Goal: Communication & Community: Answer question/provide support

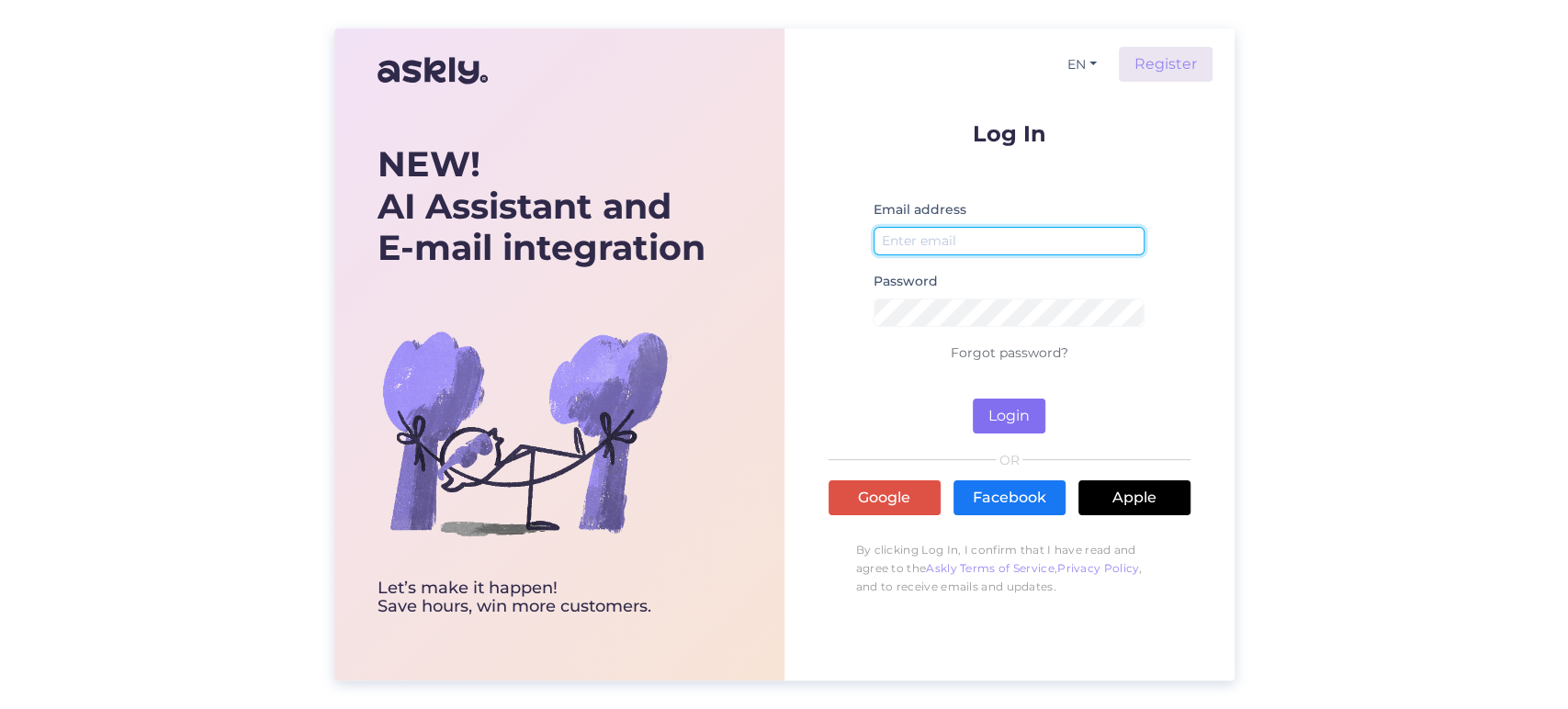
type input "[EMAIL_ADDRESS][DOMAIN_NAME]"
click at [984, 412] on button "Login" at bounding box center [1009, 415] width 73 height 35
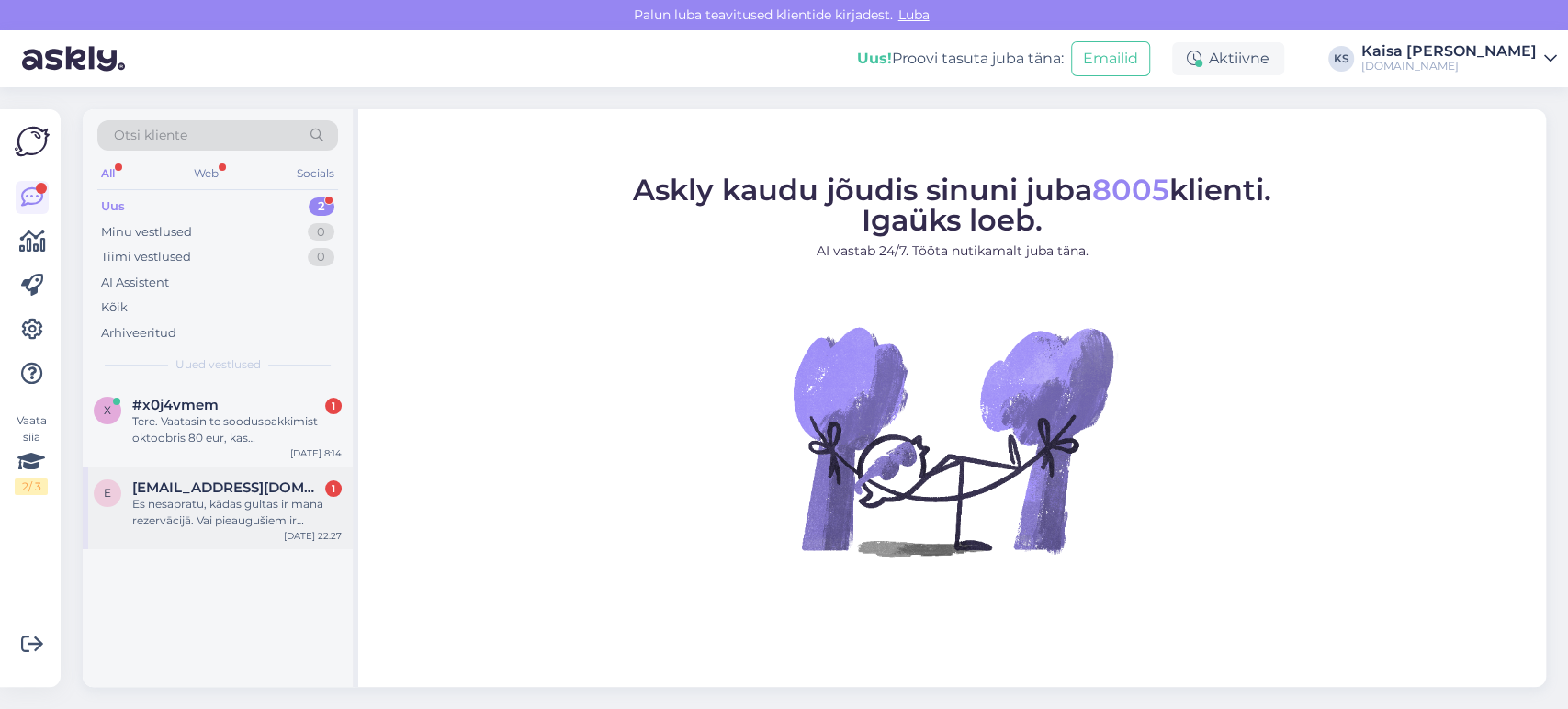
click at [270, 480] on span "[EMAIL_ADDRESS][DOMAIN_NAME]" at bounding box center [228, 488] width 191 height 17
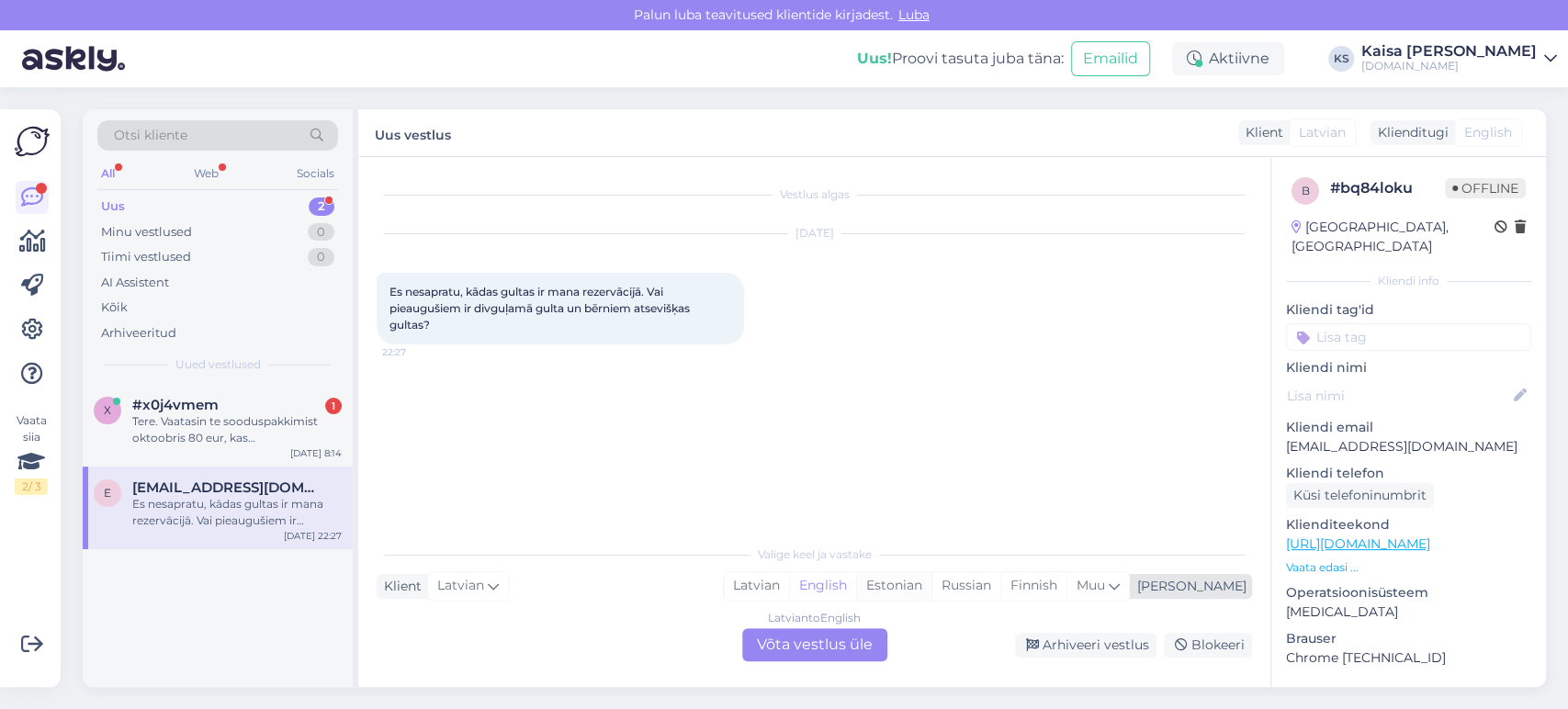
click at [931, 589] on div "Estonian" at bounding box center [894, 585] width 76 height 27
click at [849, 648] on div "Latvian to Estonian Võta vestlus üle" at bounding box center [815, 644] width 145 height 33
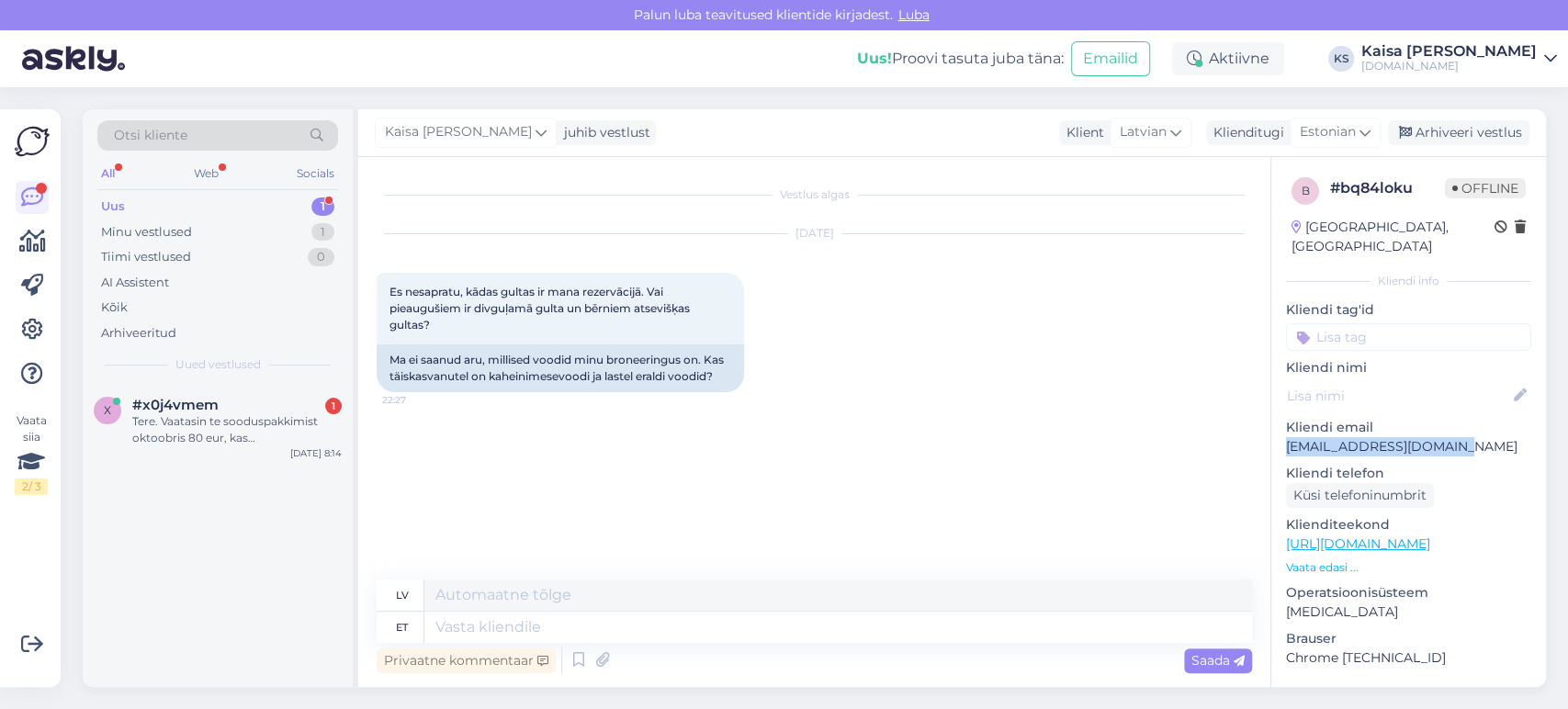
drag, startPoint x: 1465, startPoint y: 426, endPoint x: 1286, endPoint y: 435, distance: 179.2
click at [1286, 437] on p "[EMAIL_ADDRESS][DOMAIN_NAME]" at bounding box center [1408, 447] width 246 height 19
copy p "[EMAIL_ADDRESS][DOMAIN_NAME]"
click at [736, 621] on textarea at bounding box center [838, 627] width 827 height 31
type textarea "Tere,"
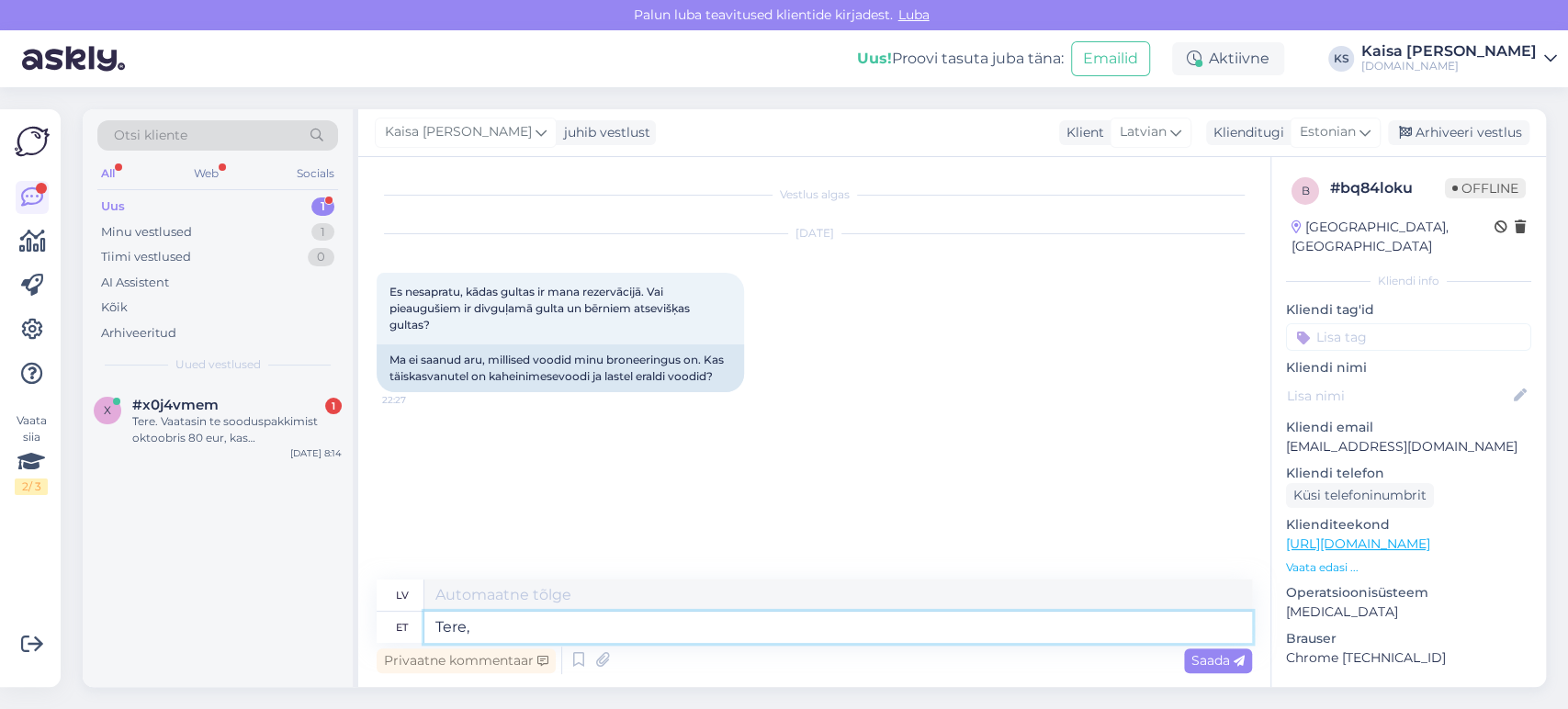
type textarea "Sveiki,"
paste textarea "Tube on nii laia kui [PERSON_NAME] vooditega"
type textarea "Tere, Tube on nii laia kui [PERSON_NAME] vooditega"
type textarea "Sveiki, abi numuri ir plaši un ar atsevišķām gultām."
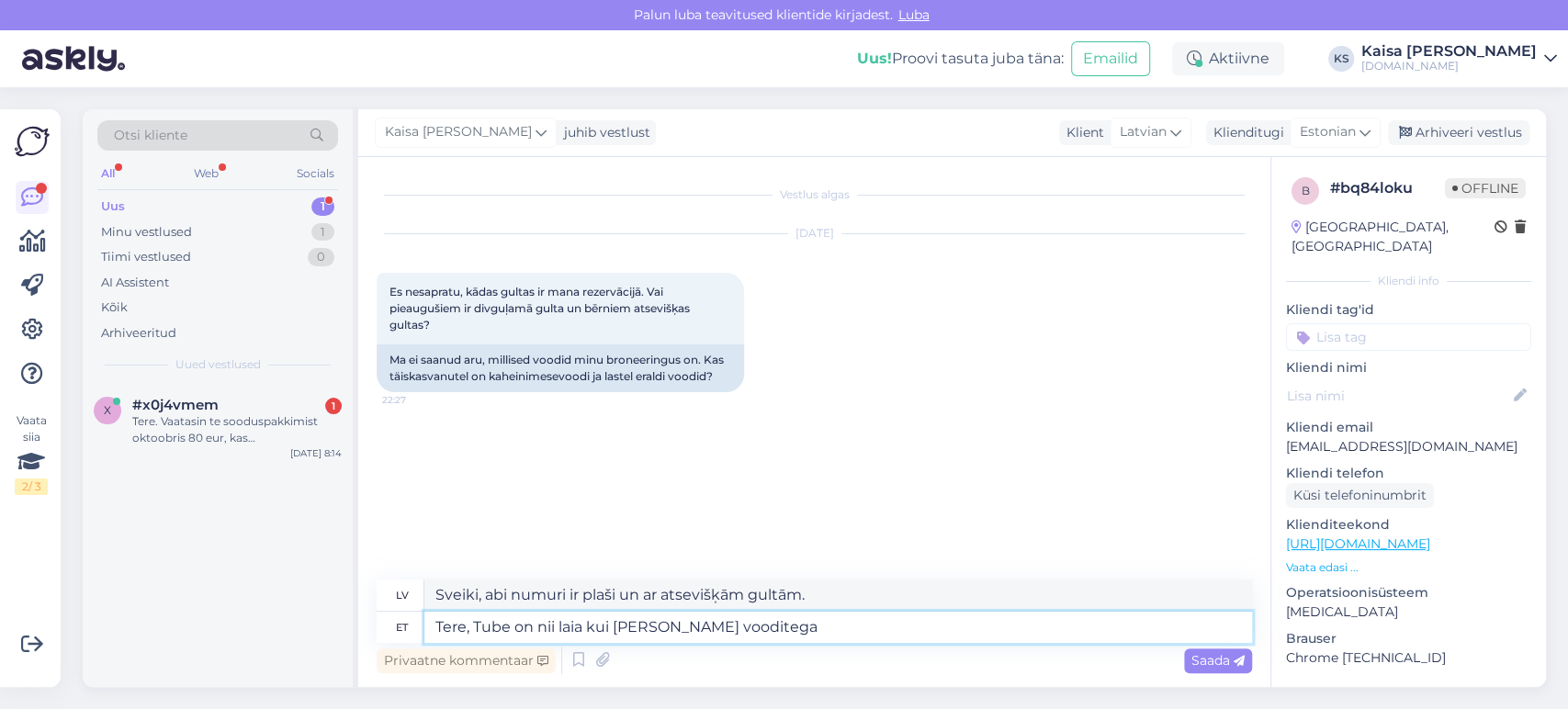
click at [483, 631] on textarea "Tere, Tube on nii laia kui [PERSON_NAME] vooditega" at bounding box center [838, 627] width 827 height 31
type textarea "Tere, peretube on ube on nii laia kui [PERSON_NAME] vooditega"
type textarea "Sveiki, ģimenes numuri ir pieejami gan ar platām, gan atsevišķām gultām."
drag, startPoint x: 621, startPoint y: 630, endPoint x: 571, endPoint y: 630, distance: 50.0
click at [571, 630] on textarea "Tere, peretube on ube on nii laia kui [PERSON_NAME] vooditega" at bounding box center [838, 627] width 827 height 31
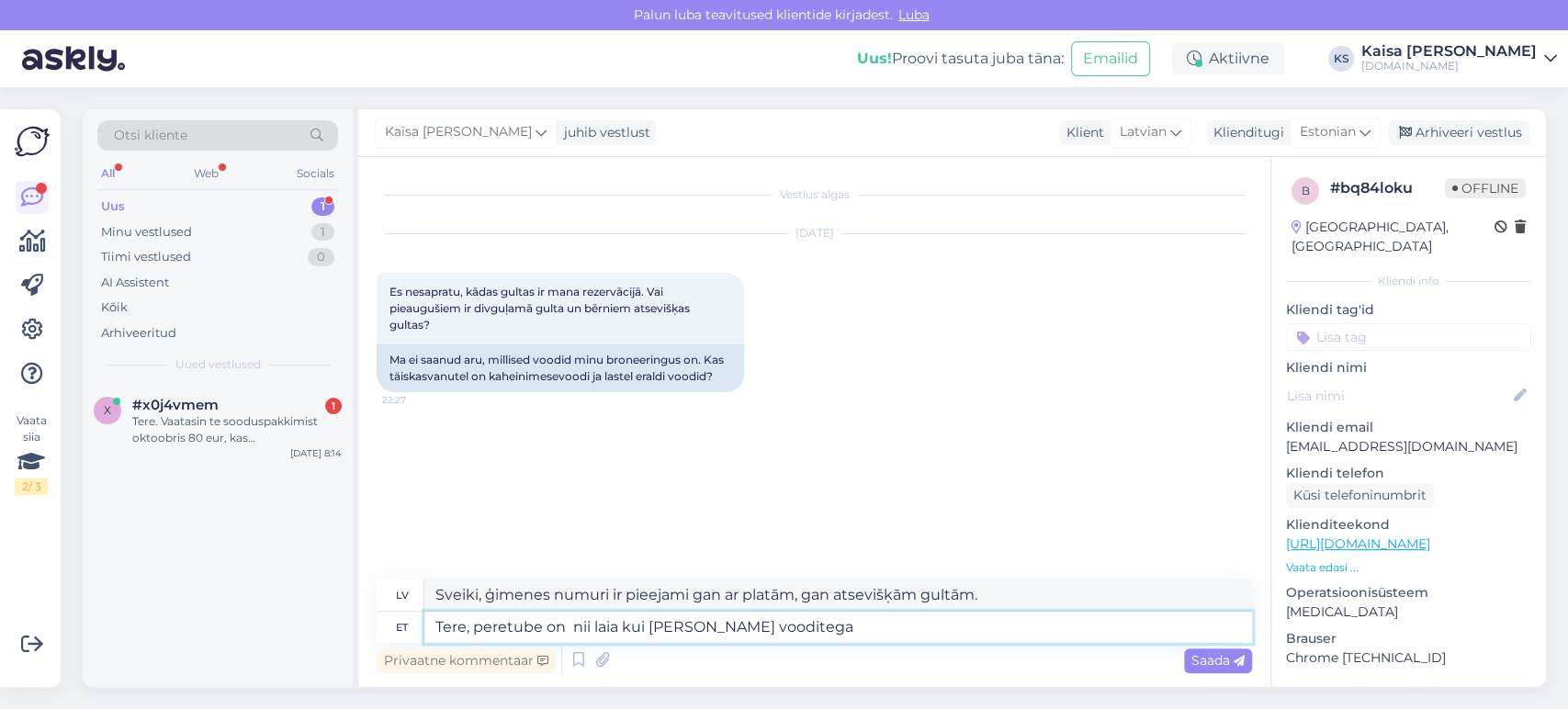
type textarea "Tere, peretube on nii laia kui [PERSON_NAME] vooditega"
click at [829, 633] on textarea "Tere, peretube on nii laia kui [PERSON_NAME] vooditega" at bounding box center [838, 627] width 827 height 31
type textarea "Sveiki, ģimenes numuri ir pieejami gan ar lielām, gan atsevišķām gultām."
type textarea "Tere, peretube on nii laia kui [PERSON_NAME] vooditega. Lastele"
type textarea "Sveiki, ģimenes numuri ir pieejami gan ar platām, gan atsevišķām gultām. [GEOGR…"
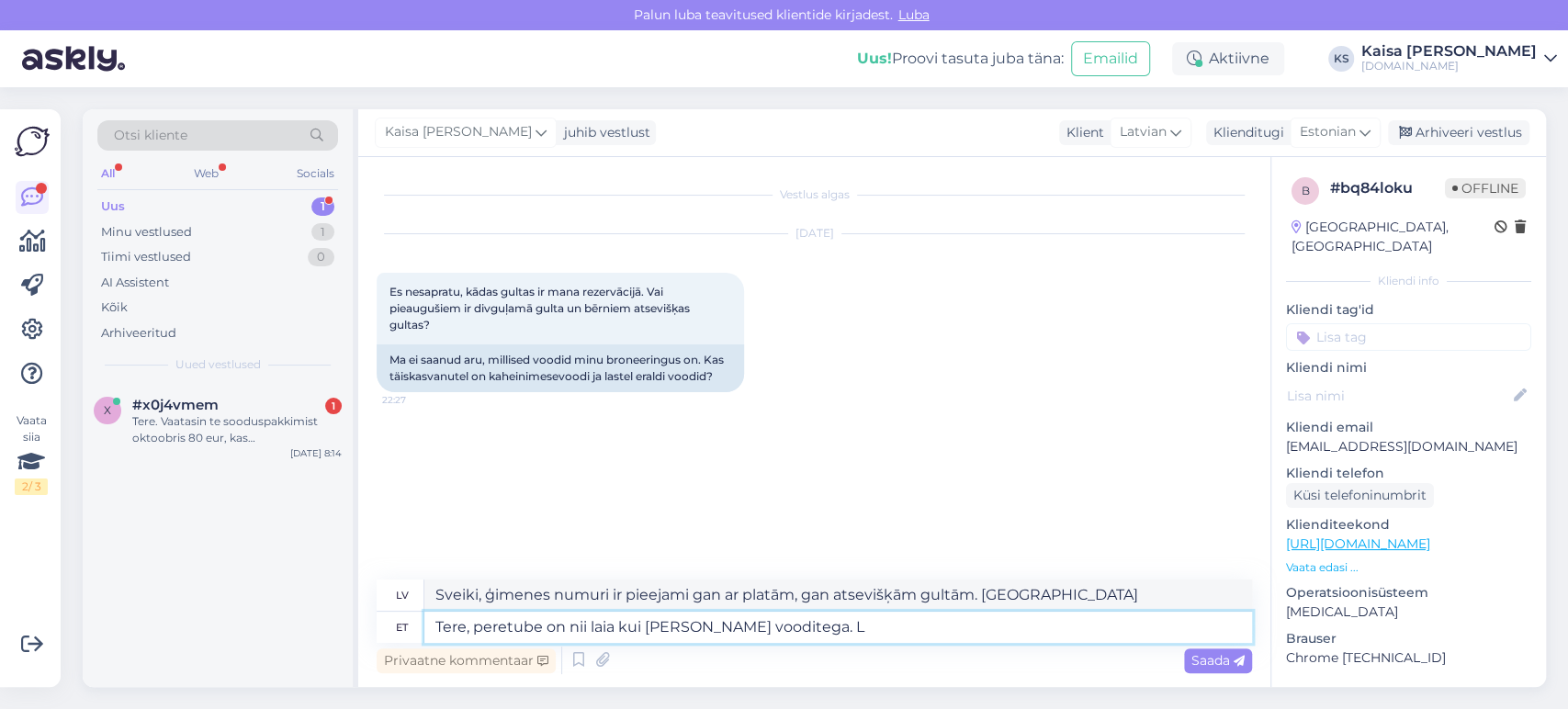
type textarea "Tere, peretube on nii laia kui [PERSON_NAME] vooditega."
type textarea "Sveiki, ģimenes numuri ir pieejami gan ar lielām, gan atsevišķām gultām."
paste textarea "Toas on kas üks lai voodi ja üks üheinimesevoodi või [PERSON_NAME] voodit, nelj…"
type textarea "Tere, peretube on nii laia kui [PERSON_NAME] vooditega. Toas on kas üks lai voo…"
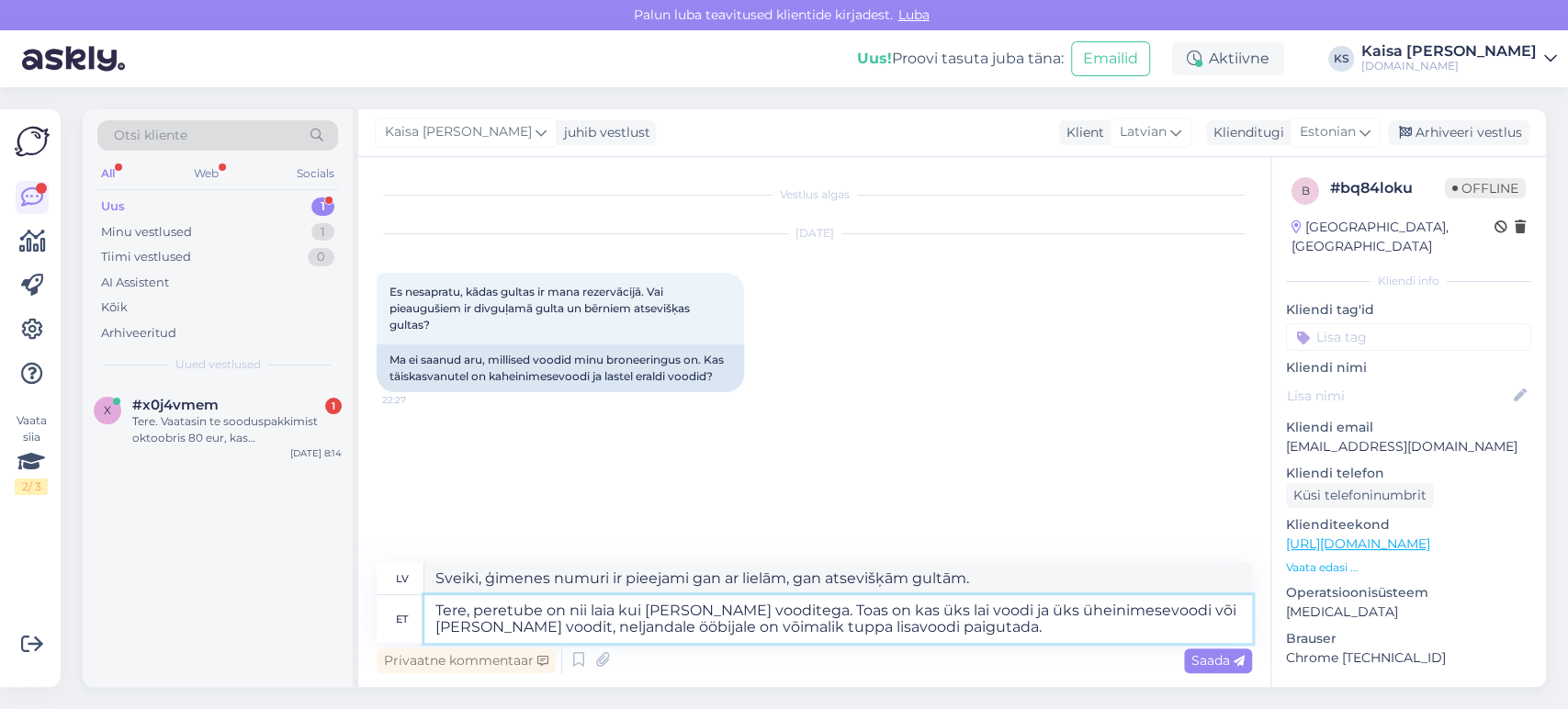
type textarea "Sveiki, ģimenes numuri ir pieejami gan ar lielām, gan atsevišķām gultām. Numurā…"
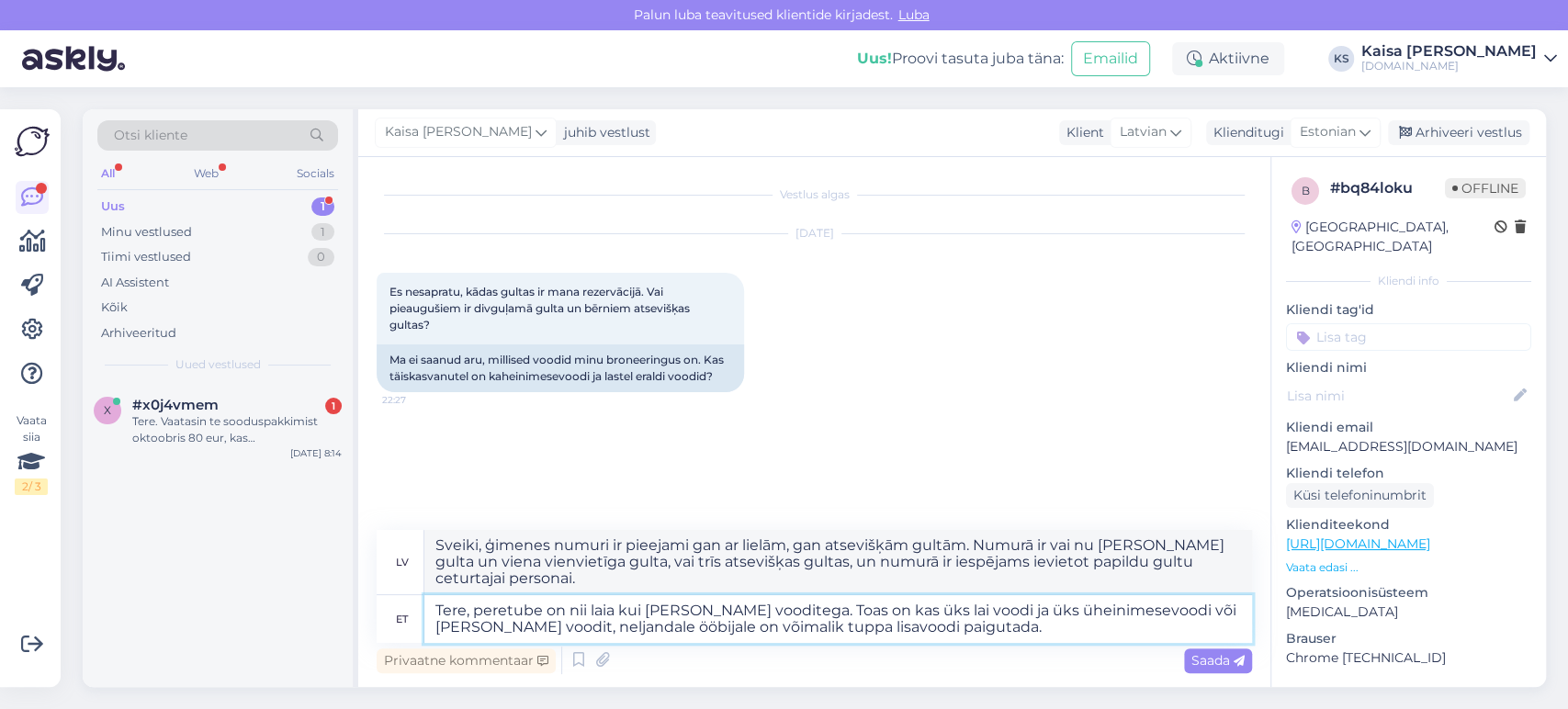
drag, startPoint x: 997, startPoint y: 629, endPoint x: 794, endPoint y: 610, distance: 203.9
click at [794, 610] on textarea "Tere, peretube on nii laia kui [PERSON_NAME] vooditega. Toas on kas üks lai voo…" at bounding box center [838, 618] width 827 height 48
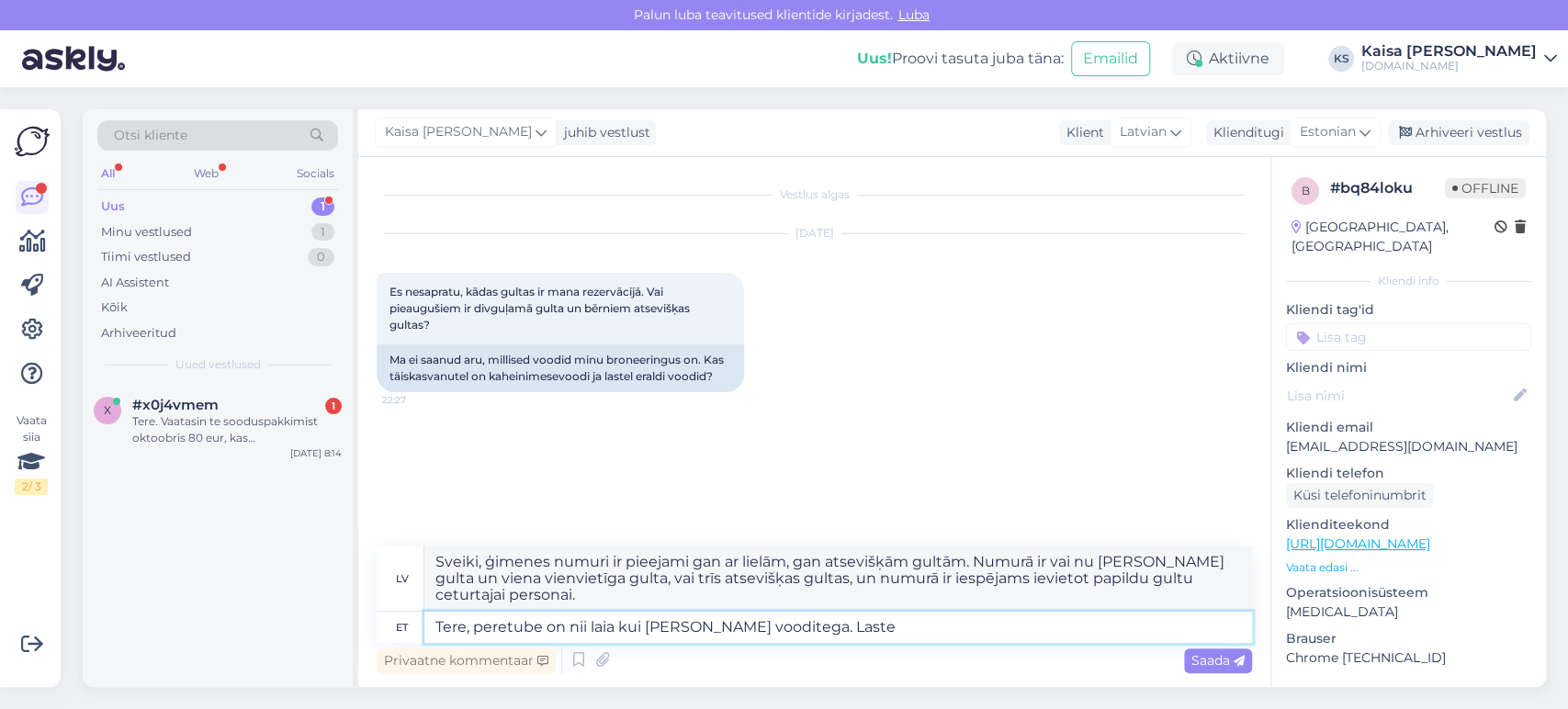
type textarea "Tere, peretube on nii laia kui [PERSON_NAME] vooditega. Lastel"
type textarea "Sveiki, ģimenes numuri ir pieejami gan ar platām, gan atsevišķām gultām. [GEOGR…"
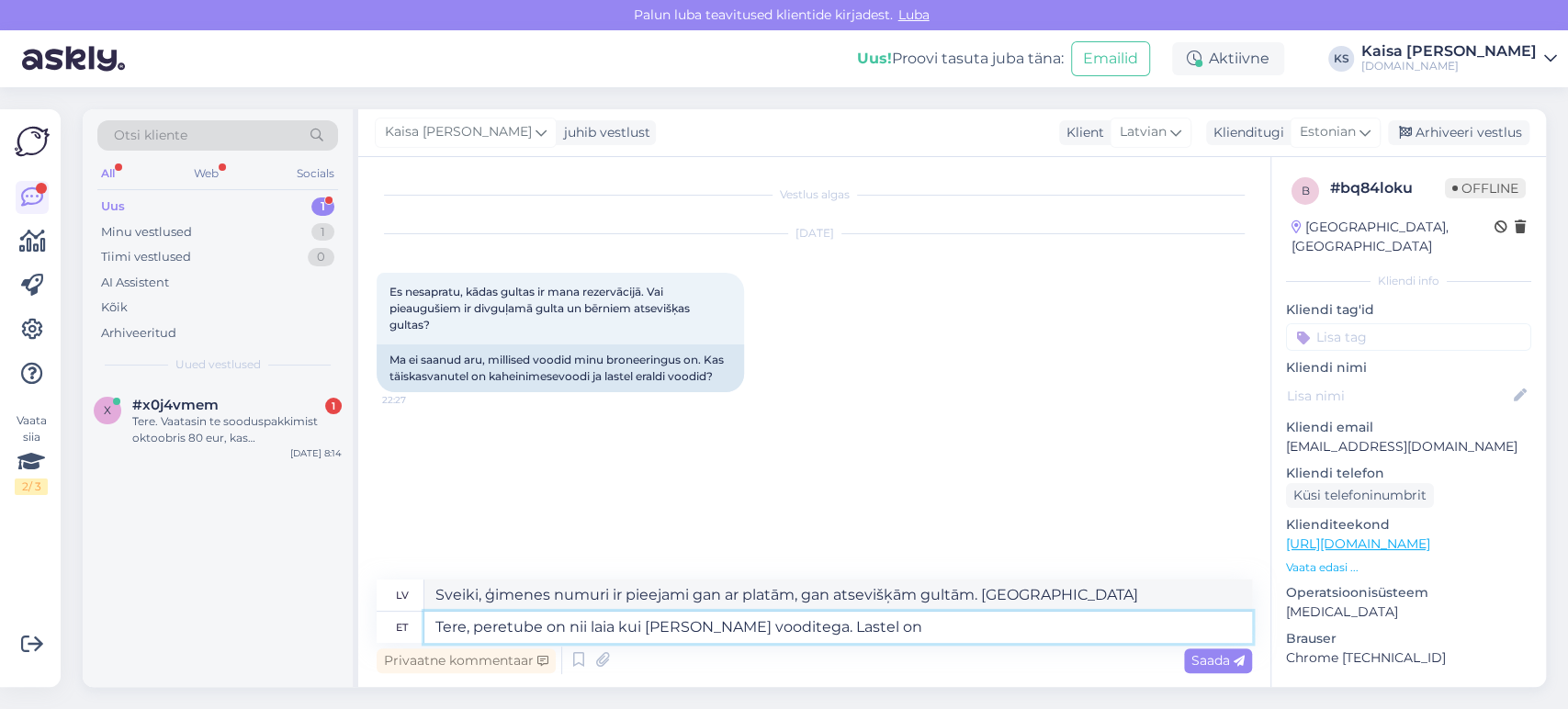
type textarea "Tere, peretube on nii laia kui [PERSON_NAME] vooditega. Lastel on"
type textarea "Sveiki, ir ģimenes numuriņi gan ar platām, gan atsevišķām gultām. [GEOGRAPHIC_D…"
type textarea "Tere, peretube on nii laia kui [PERSON_NAME] vooditega. Lastel on eraldi v"
type textarea "Sveiki, ir ģimenes numuriņi gan ar platām, gan atsevišķām gultām. Bērniem ir at…"
type textarea "Tere, peretube on nii laia kui [PERSON_NAME] vooditega. Lastel on eraldi voodid."
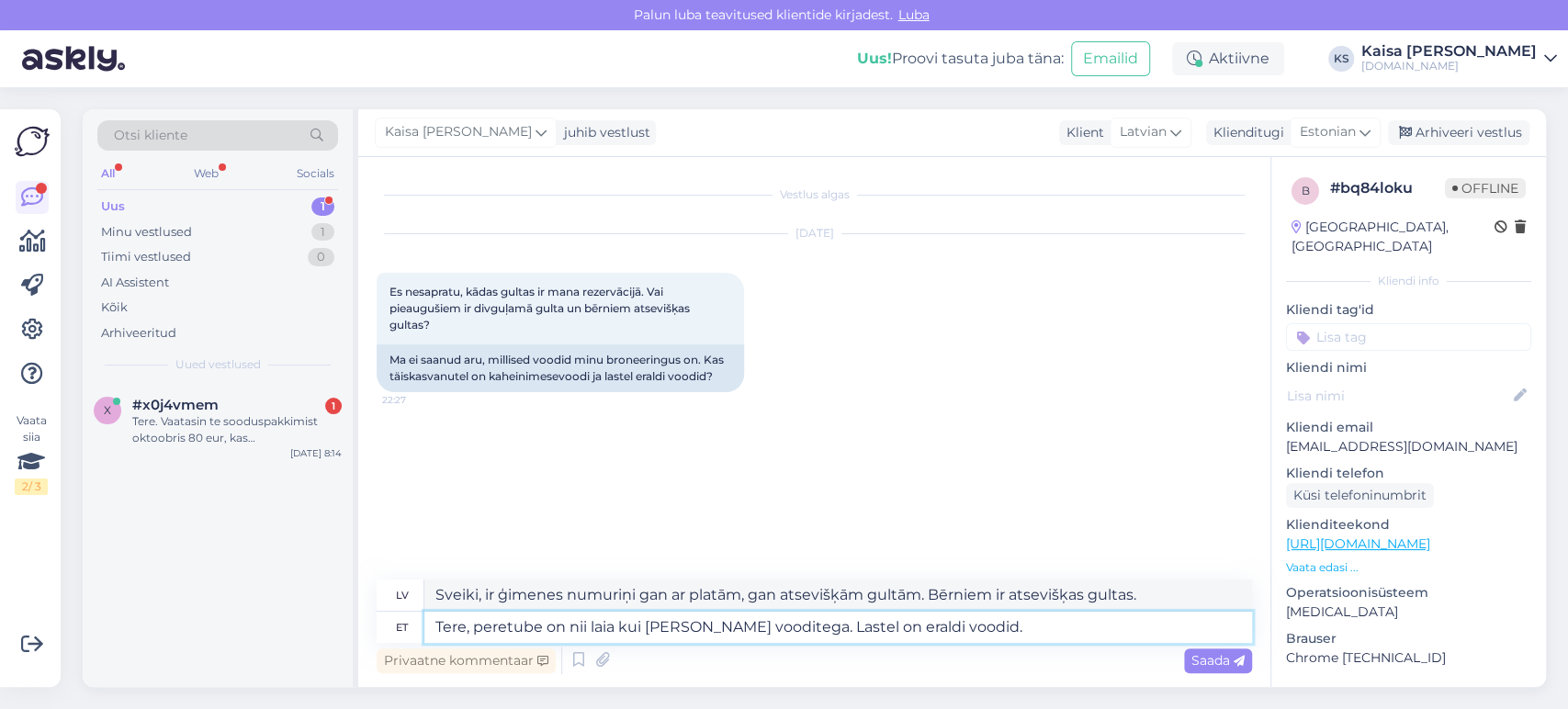
type textarea "Sveiki, ģimenes numuri ir pieejami gan ar lielām, gan atsevišķām gultām. Bērnie…"
click at [1030, 633] on textarea "Tere, peretube on nii laia kui [PERSON_NAME] vooditega. Lastel on eraldi voodid." at bounding box center [838, 627] width 827 height 31
type textarea "Tere, peretube on nii laia kui [PERSON_NAME] vooditega. Lastel on eraldi voodid."
click at [1027, 491] on div "Vestlus algas [DATE] Es nesapratu, kādas gultas ir mana rezervācijā. Vai pieaug…" at bounding box center [823, 369] width 892 height 387
click at [1216, 669] on div "Saada" at bounding box center [1218, 660] width 68 height 25
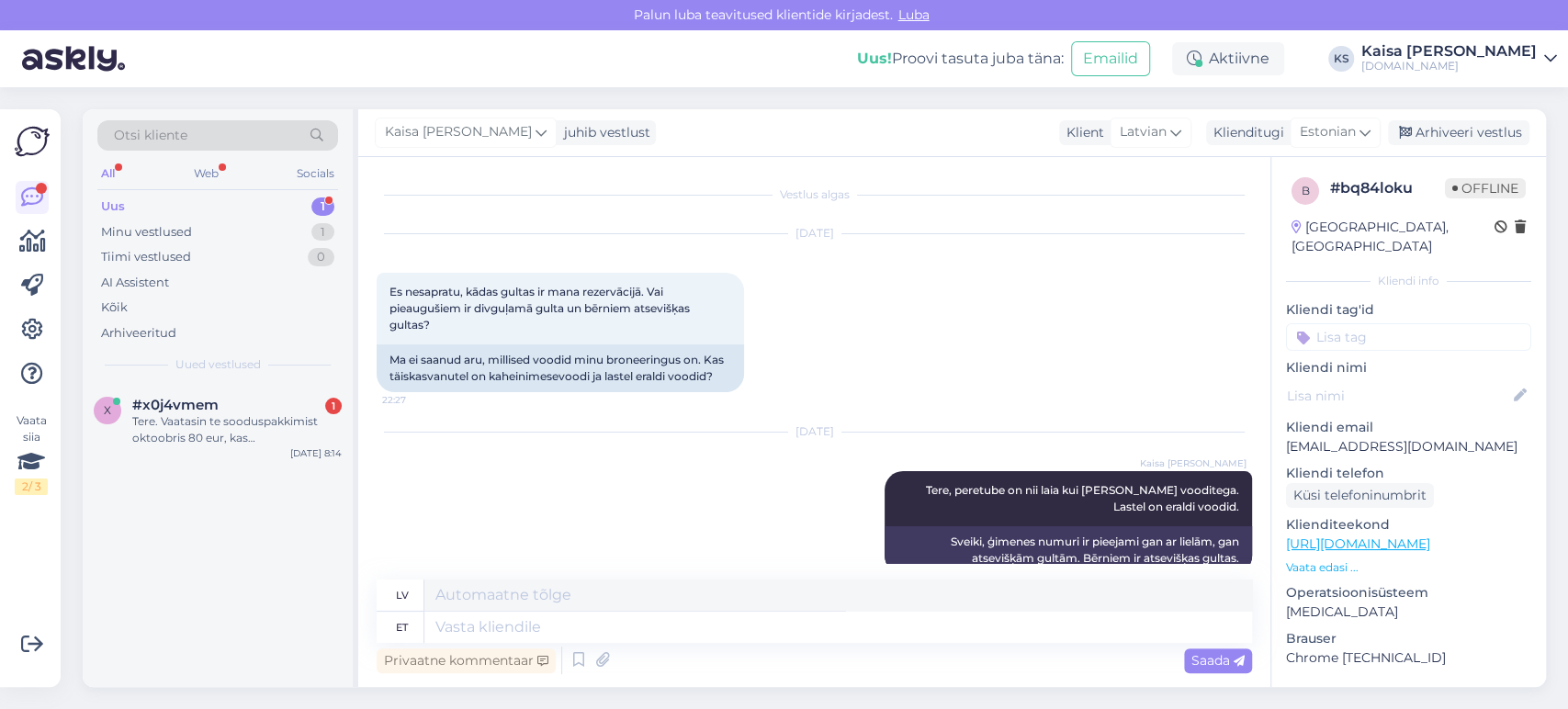
scroll to position [30, 0]
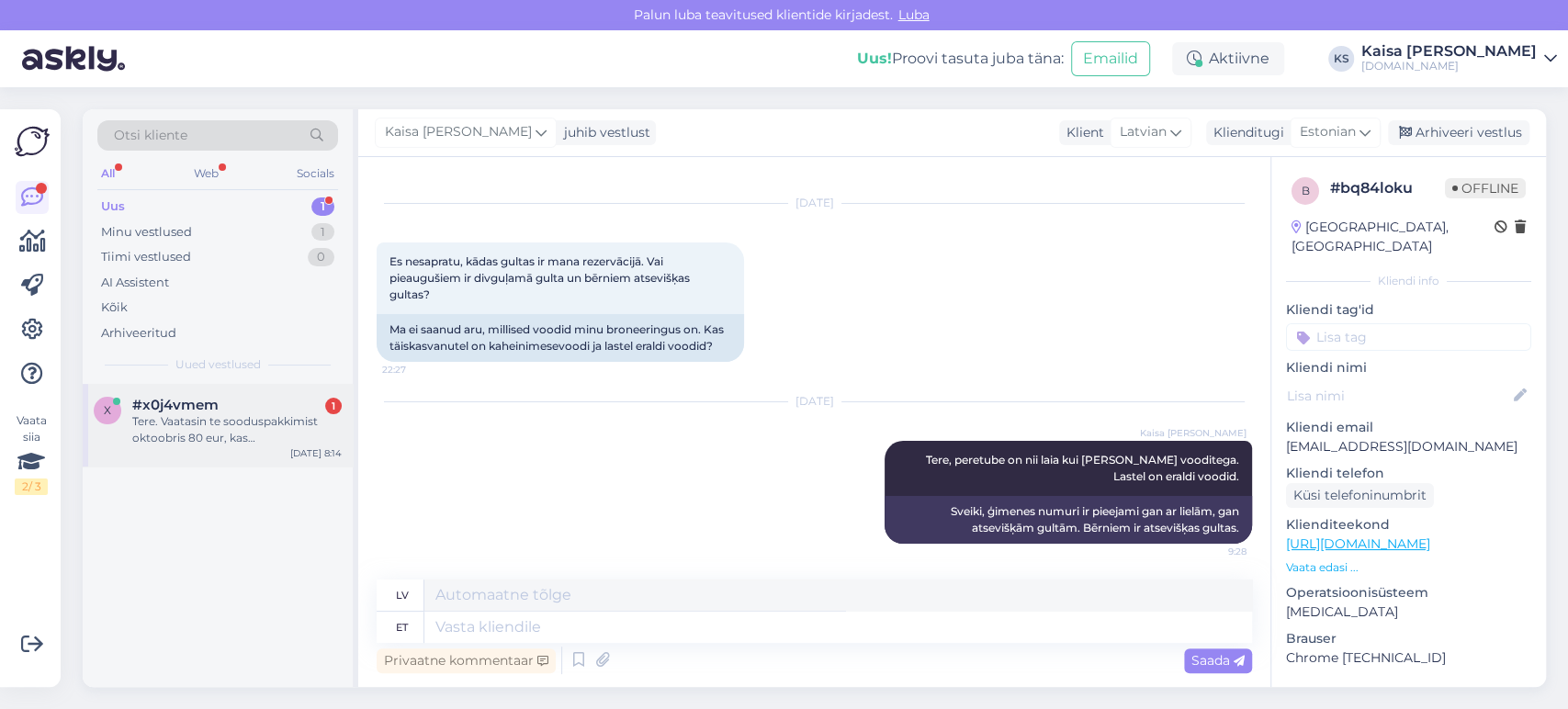
click at [253, 418] on div "Tere. Vaatasin te sooduspakkimist oktoobris 80 eur, kas [PERSON_NAME] võimalik …" at bounding box center [237, 430] width 210 height 33
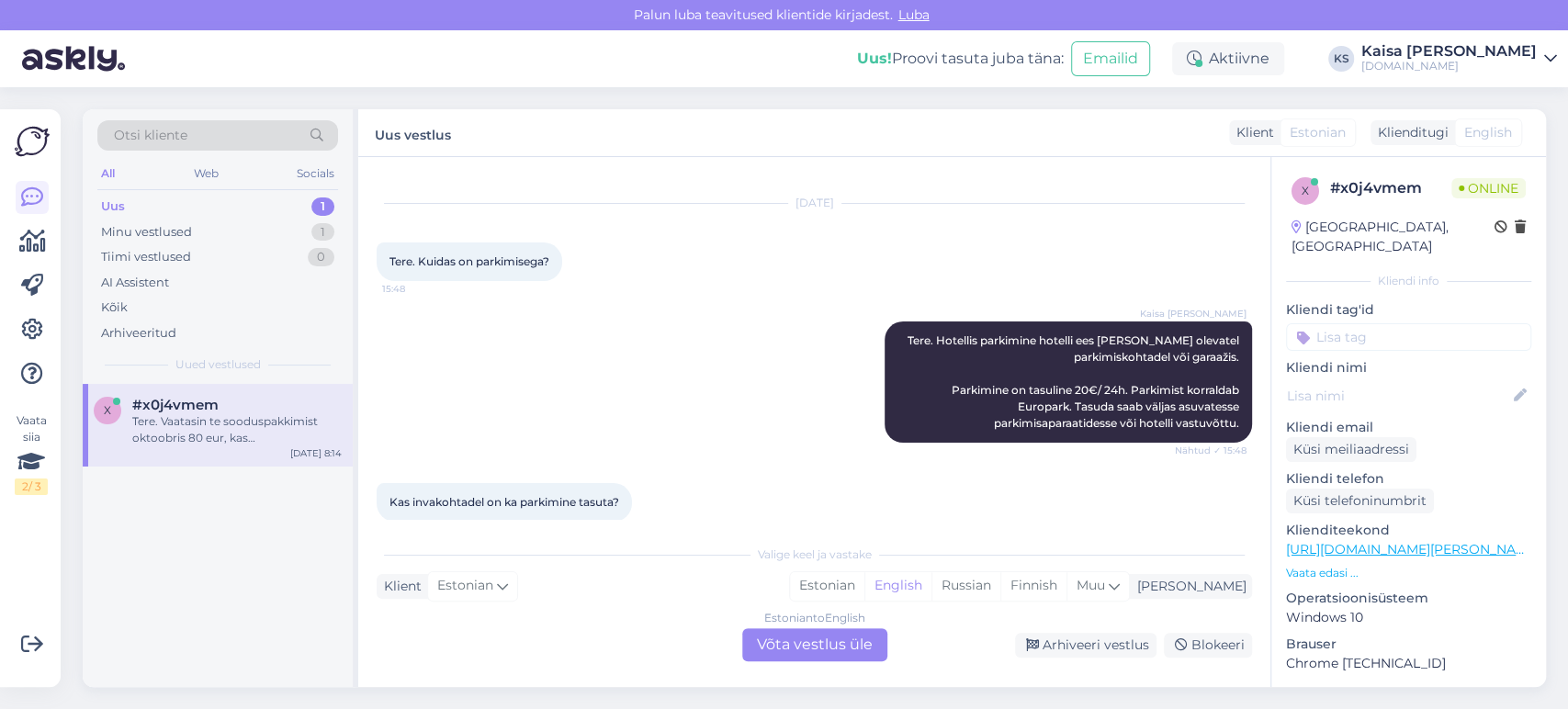
scroll to position [299, 0]
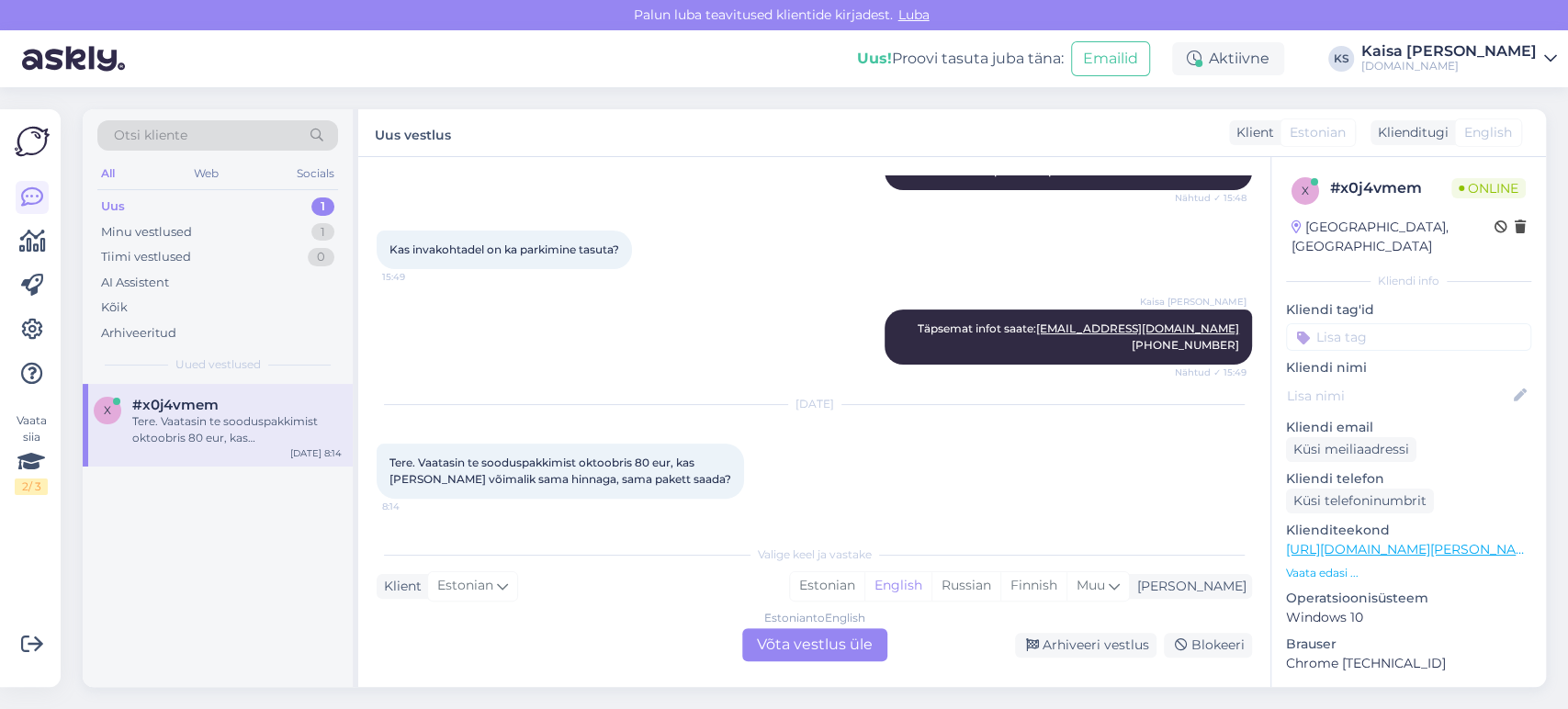
click at [1338, 565] on p "Vaata edasi ..." at bounding box center [1408, 573] width 246 height 17
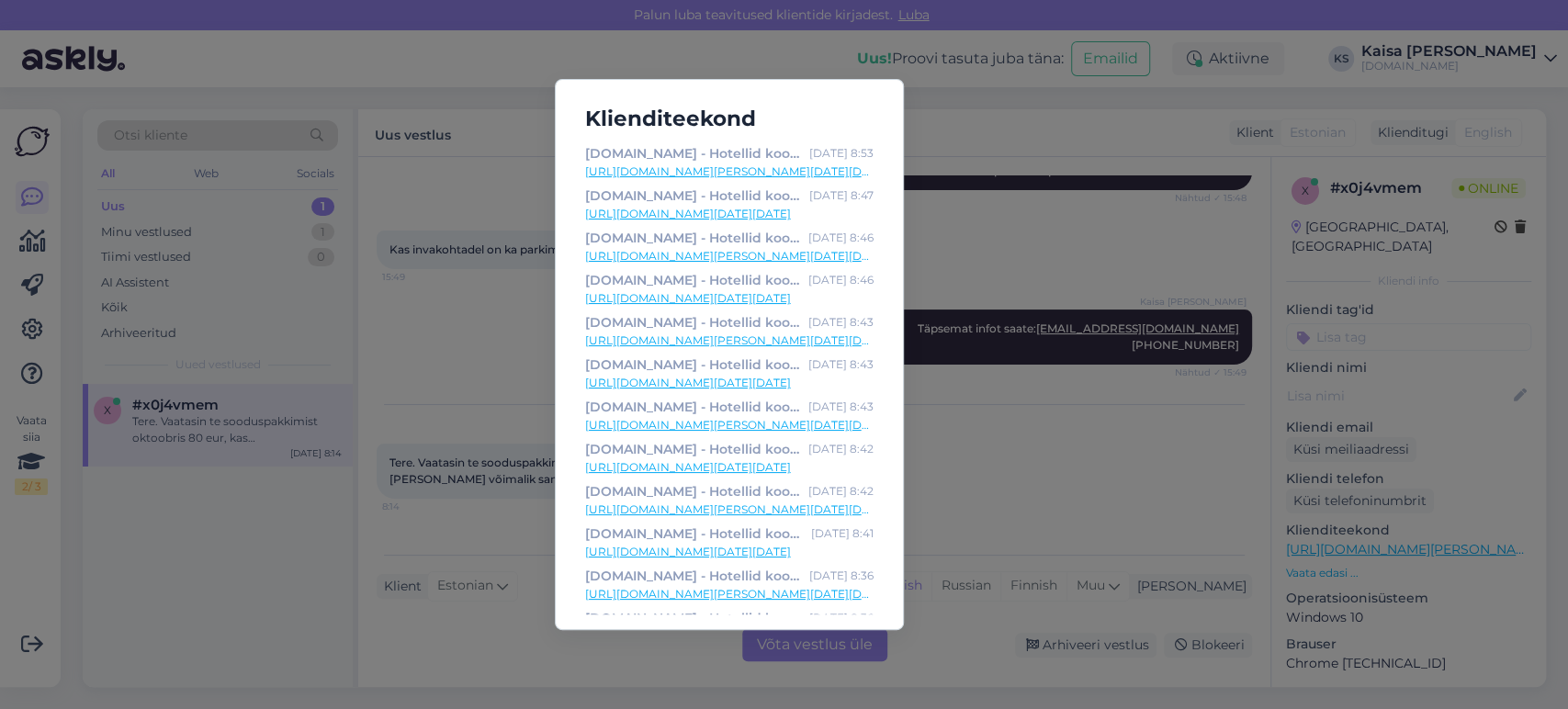
click at [815, 172] on link "[URL][DOMAIN_NAME][PERSON_NAME][DATE][DATE]" at bounding box center [728, 172] width 288 height 17
click at [467, 329] on div "Klienditeekond [DOMAIN_NAME] - Hotellid koos võluvate lisavõimalustega [DATE] 8…" at bounding box center [784, 354] width 1568 height 709
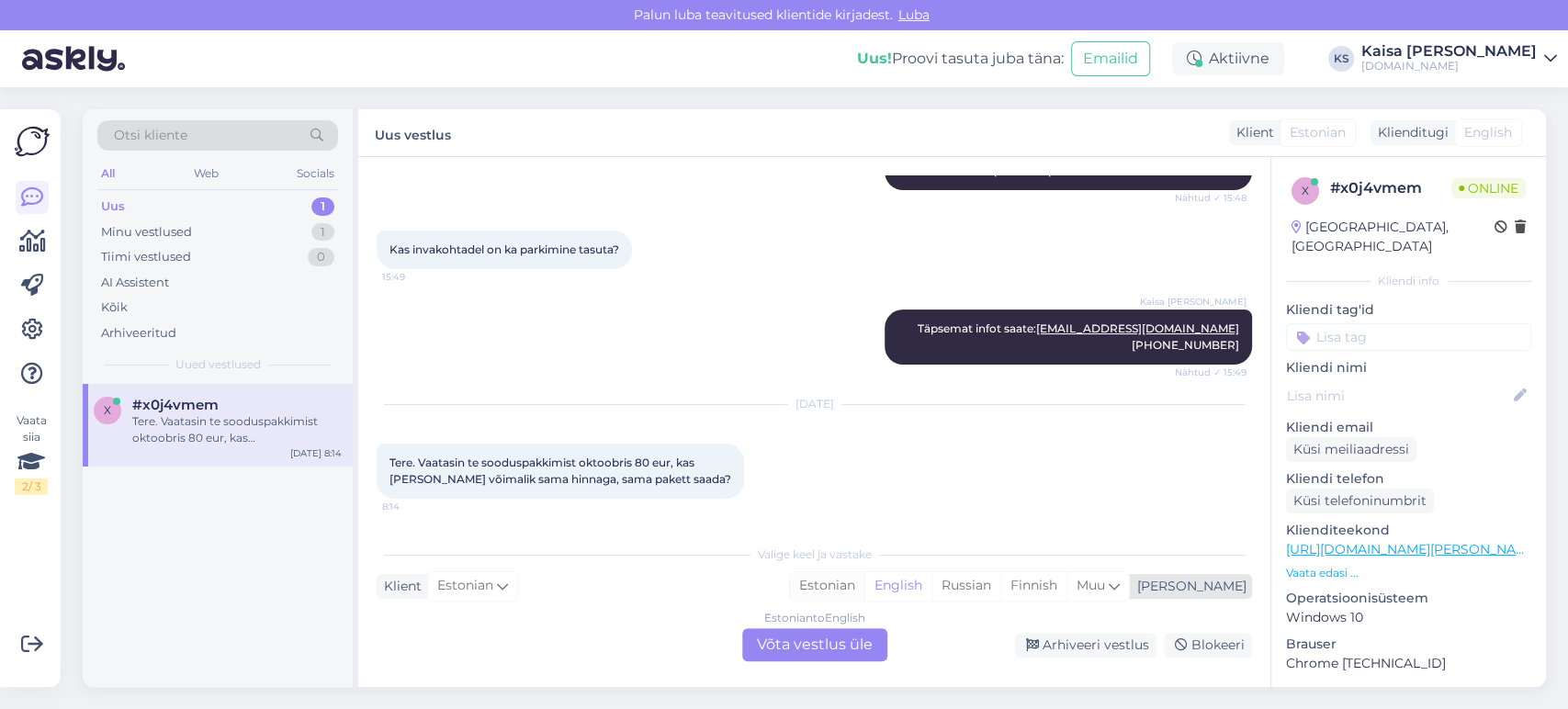
click at [864, 590] on div "Estonian" at bounding box center [827, 585] width 75 height 27
click at [840, 651] on div "Estonian to Estonian Võta vestlus üle" at bounding box center [815, 644] width 145 height 33
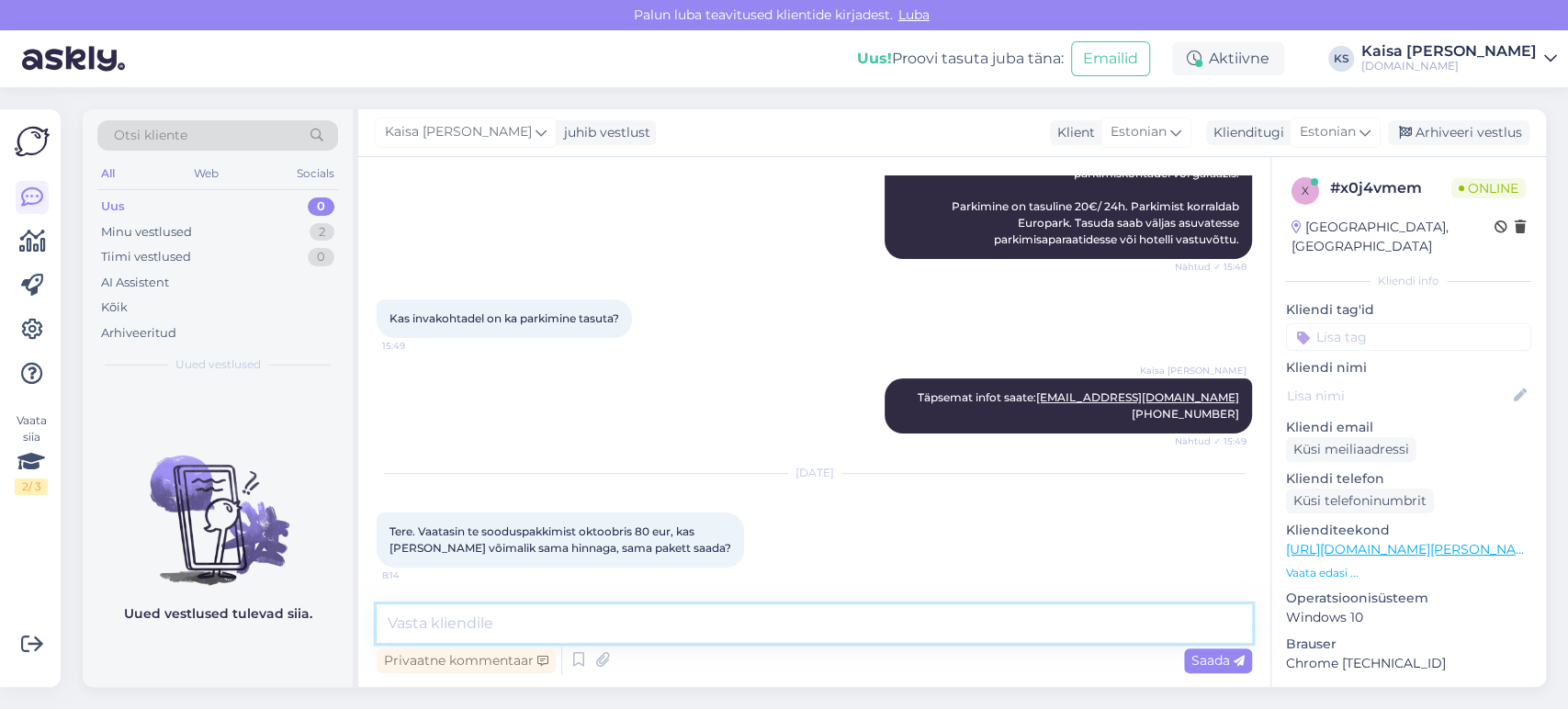
click at [832, 633] on textarea at bounding box center [814, 623] width 876 height 39
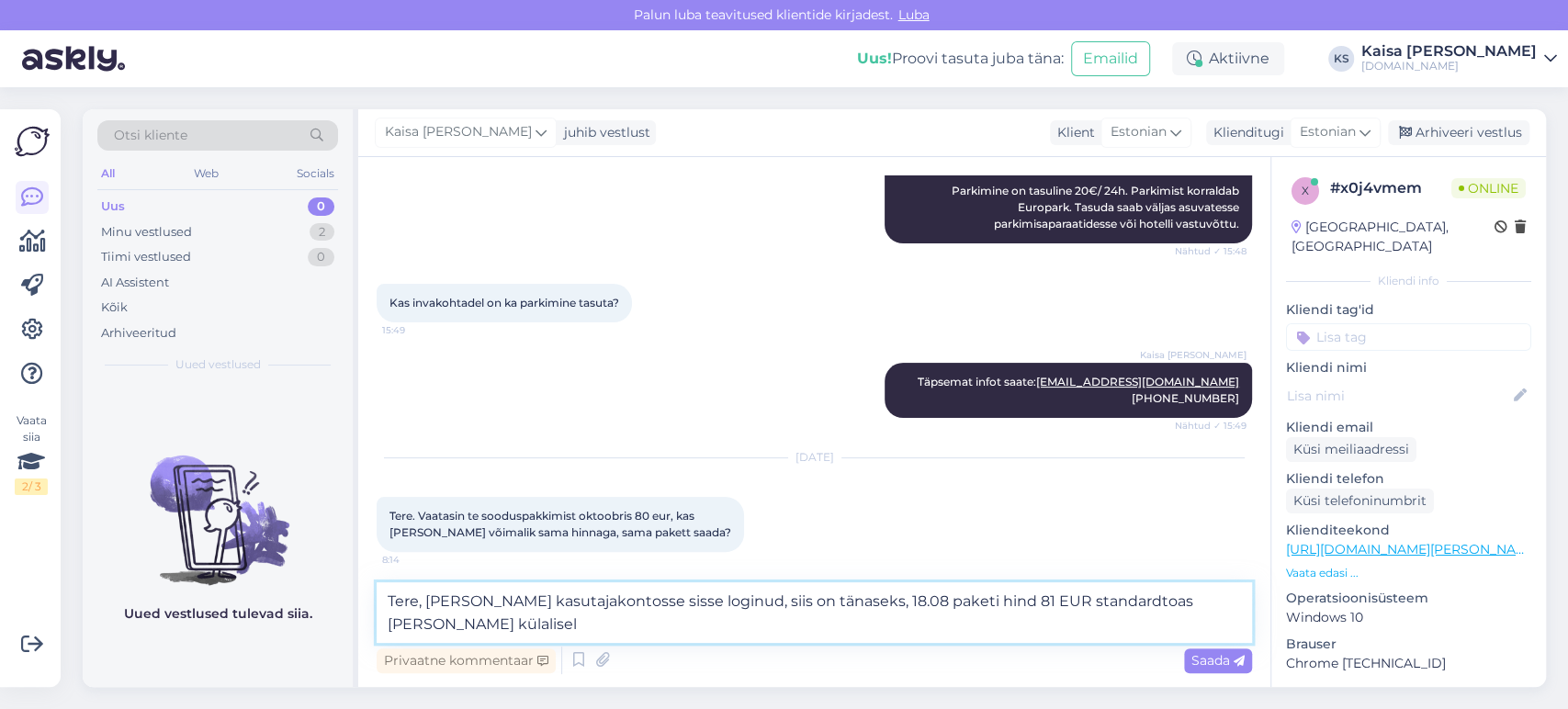
scroll to position [251, 0]
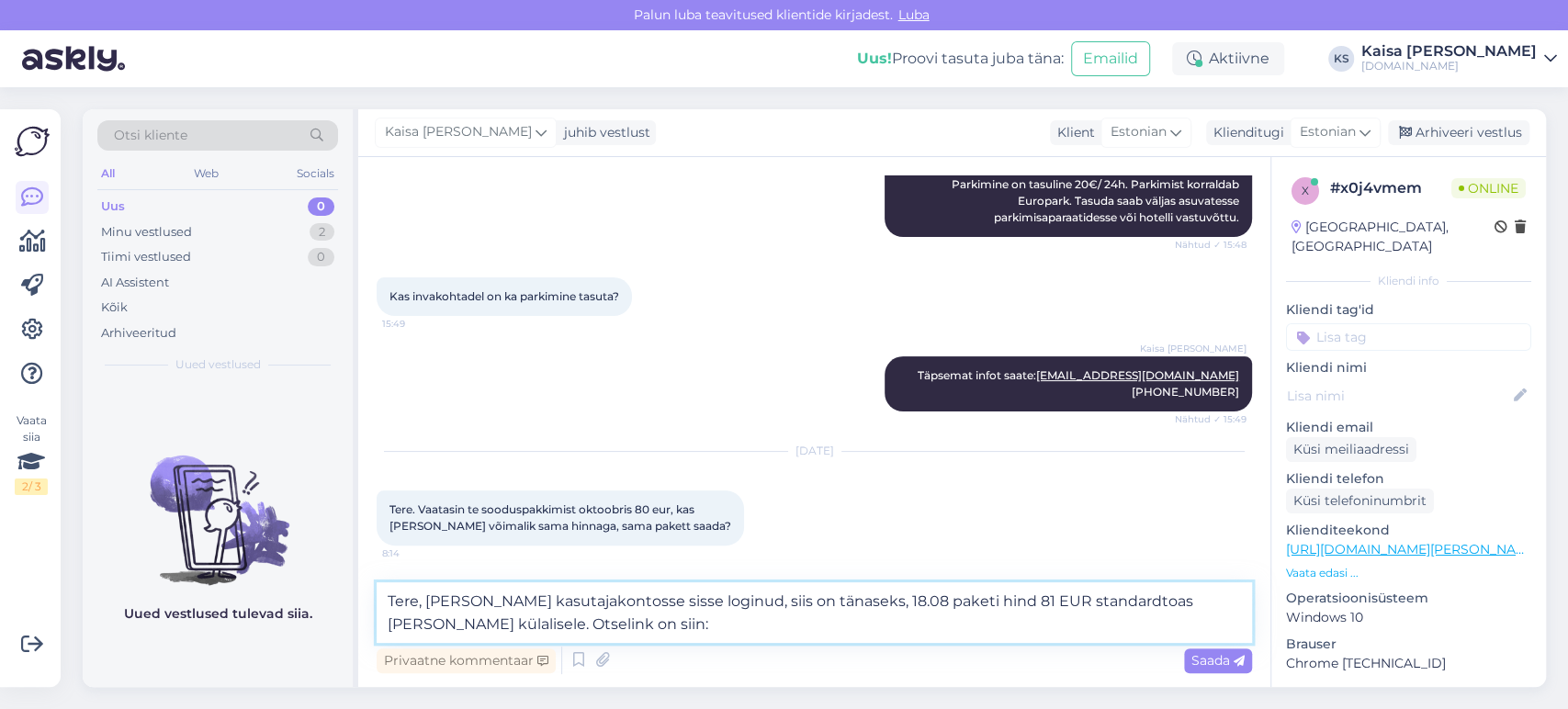
paste textarea "[URL][DOMAIN_NAME][PERSON_NAME][DATE][DATE]"
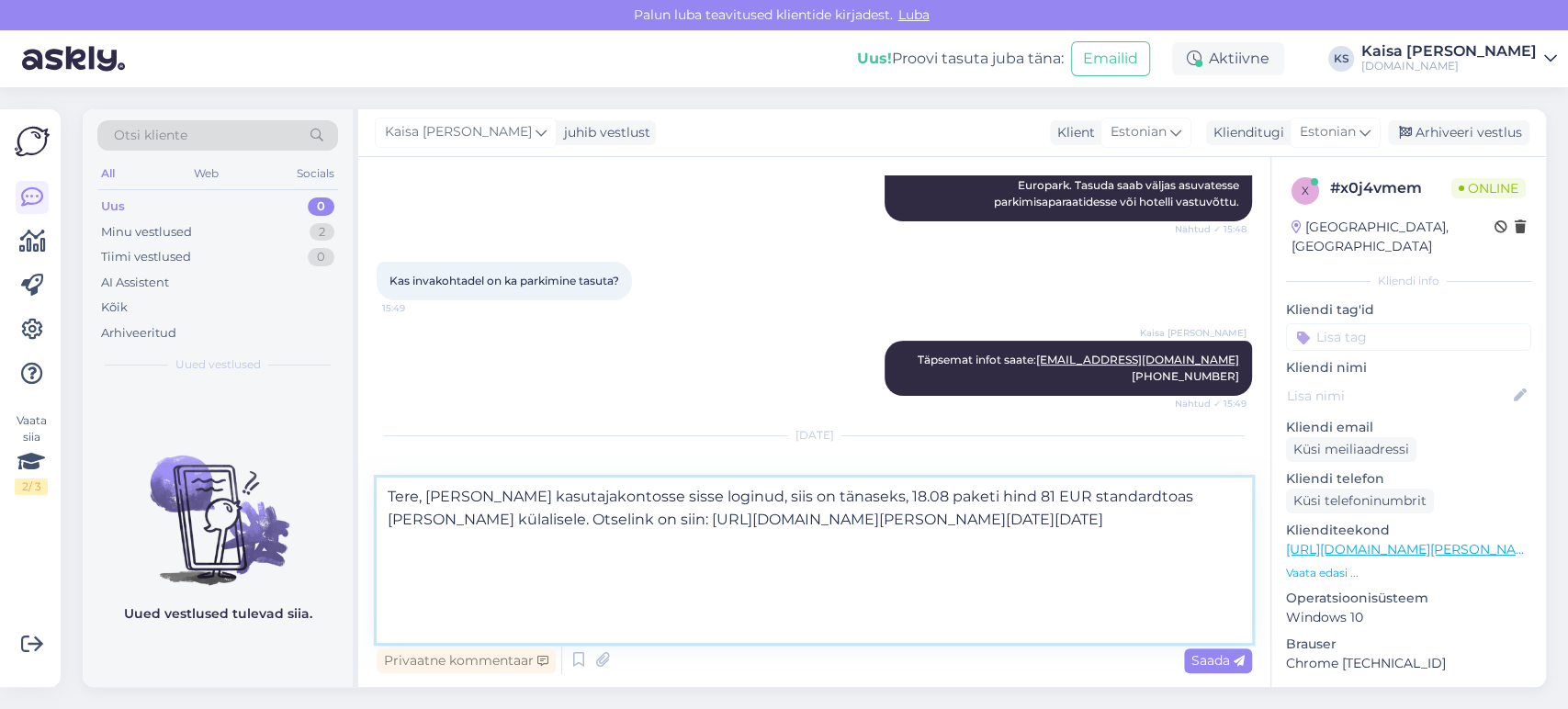
scroll to position [299, 0]
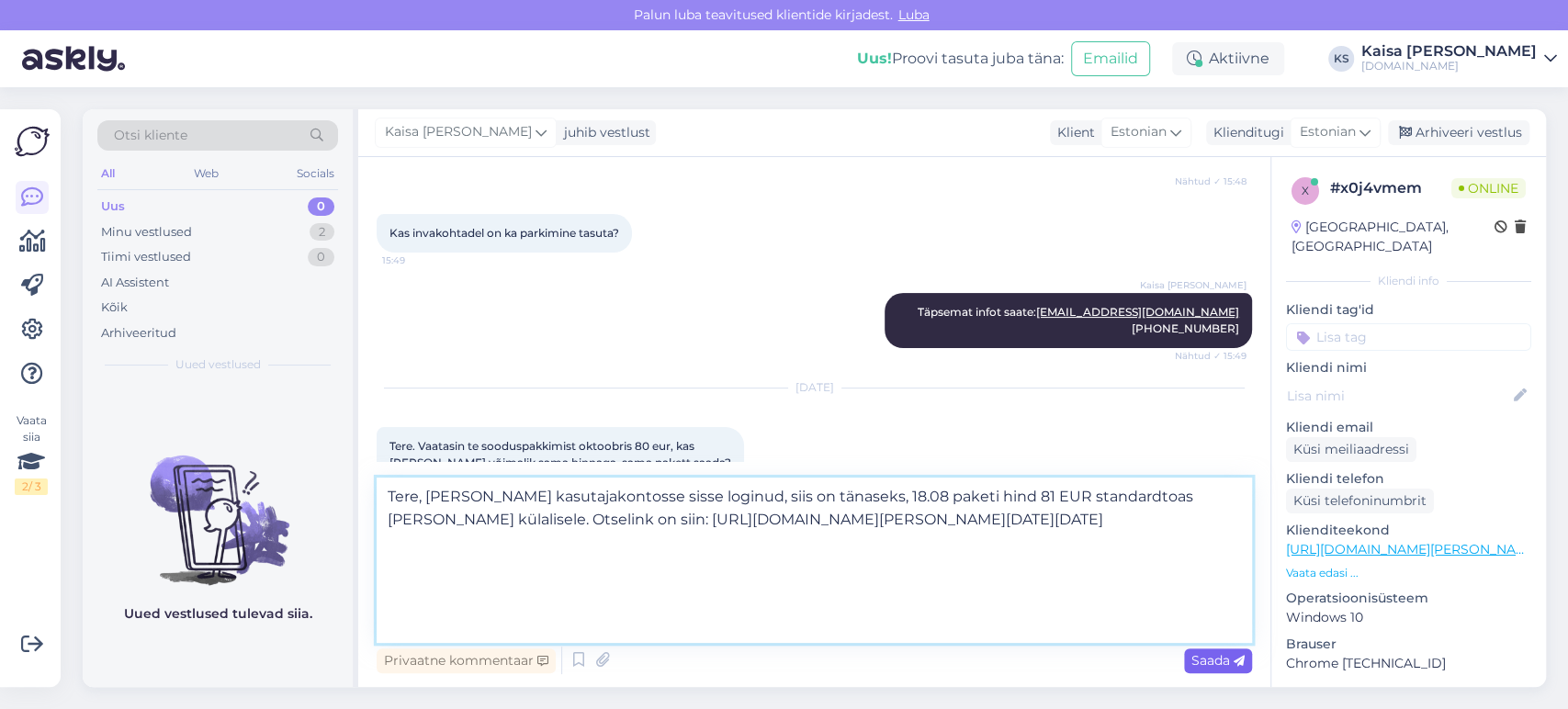
type textarea "Tere, [PERSON_NAME] kasutajakontosse sisse loginud, siis on tänaseks, 18.08 pak…"
click at [1204, 657] on span "Saada" at bounding box center [1218, 660] width 53 height 17
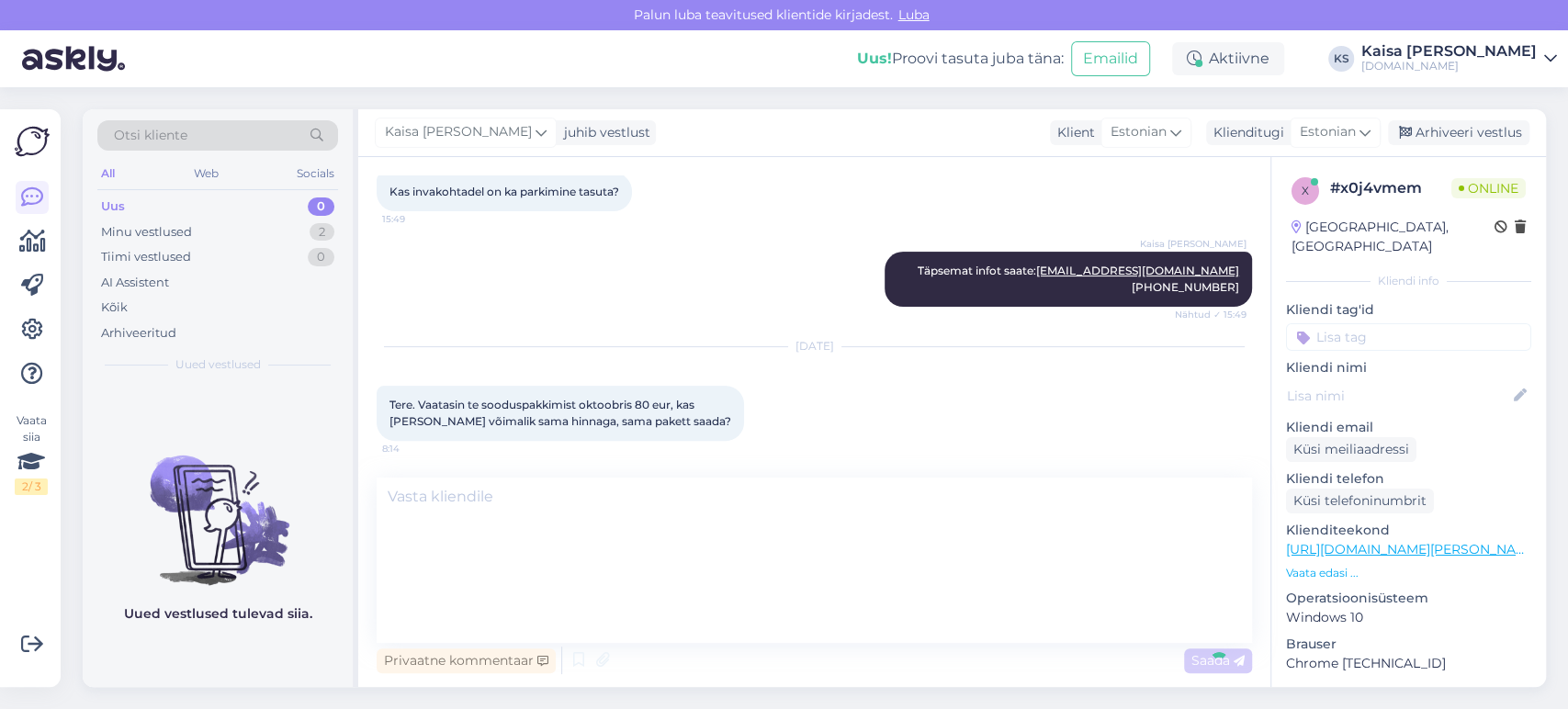
scroll to position [0, 0]
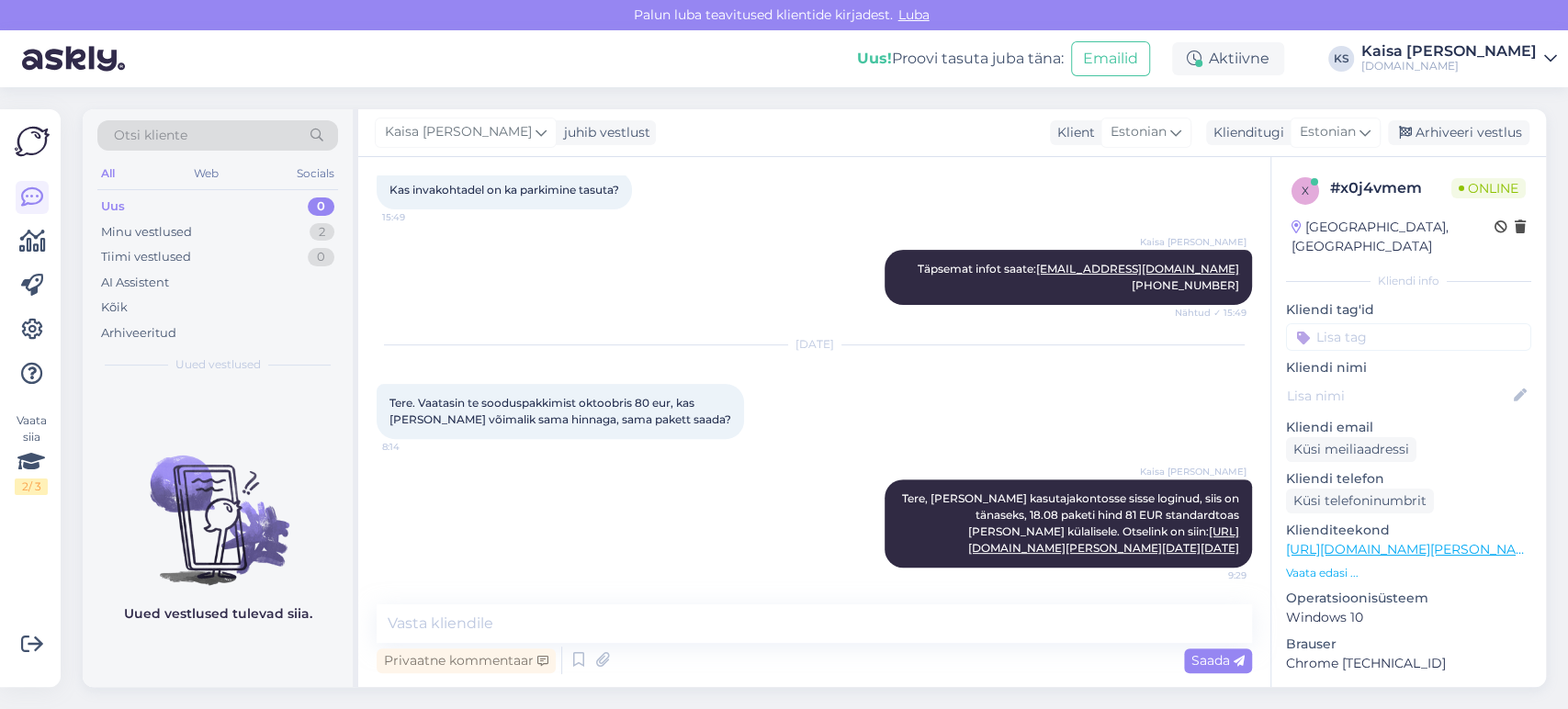
click at [597, 459] on div "Kaisa [PERSON_NAME] Tere, [PERSON_NAME] kasutajakontosse sisse loginud, siis on…" at bounding box center [814, 523] width 876 height 128
click at [482, 459] on div "Kaisa [PERSON_NAME] Tere, [PERSON_NAME] kasutajakontosse sisse loginud, siis on…" at bounding box center [814, 523] width 876 height 128
